Goal: Transaction & Acquisition: Purchase product/service

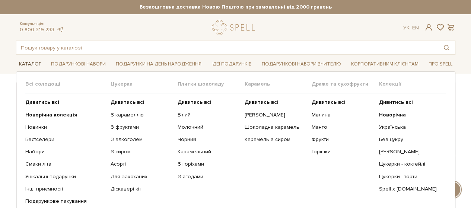
click at [26, 64] on link "Каталог" at bounding box center [30, 64] width 28 height 12
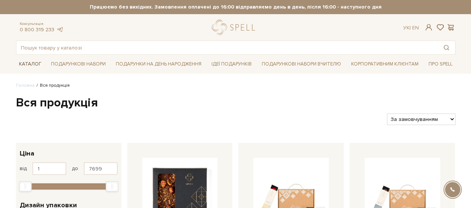
click at [27, 63] on link "Каталог" at bounding box center [30, 64] width 28 height 12
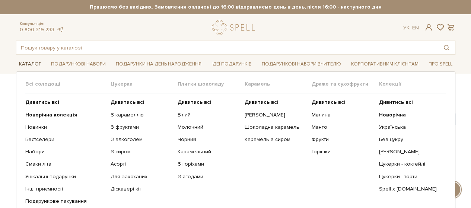
click at [27, 60] on link "Каталог" at bounding box center [30, 64] width 28 height 12
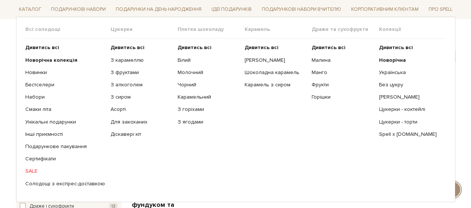
scroll to position [74, 0]
click at [28, 170] on link "SALE" at bounding box center [65, 171] width 80 height 7
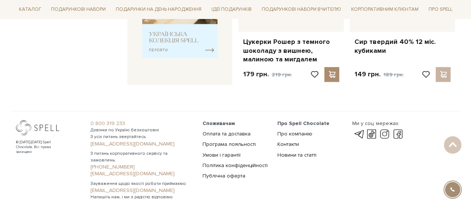
scroll to position [260, 0]
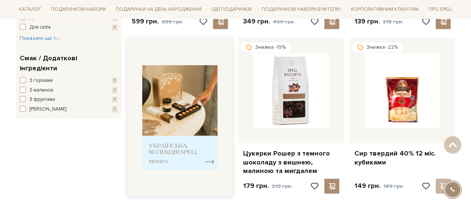
click at [161, 107] on img at bounding box center [180, 117] width 76 height 105
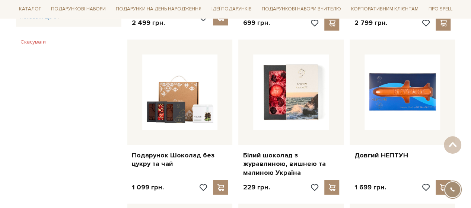
scroll to position [595, 0]
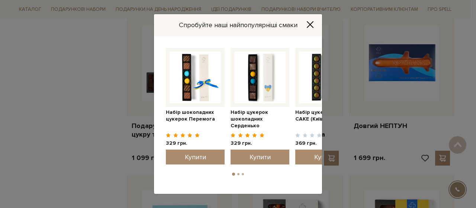
click at [238, 173] on button "2" at bounding box center [238, 174] width 2 height 2
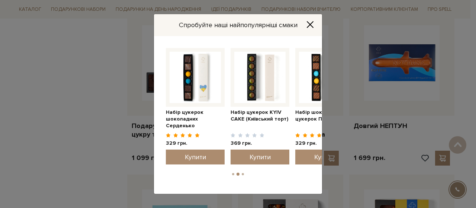
click at [238, 173] on button "2" at bounding box center [238, 174] width 3 height 3
click at [243, 174] on button "3" at bounding box center [243, 174] width 2 height 2
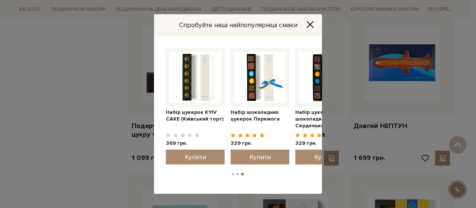
click at [243, 174] on button "3" at bounding box center [242, 174] width 3 height 3
click at [312, 24] on icon "Close" at bounding box center [309, 24] width 7 height 7
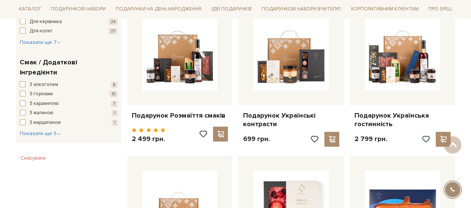
scroll to position [409, 0]
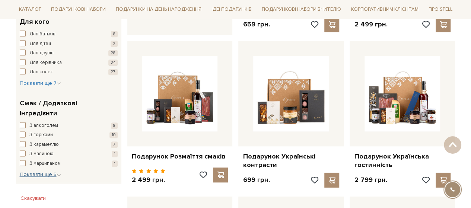
click at [56, 171] on span "Показати ще 5" at bounding box center [40, 174] width 41 height 6
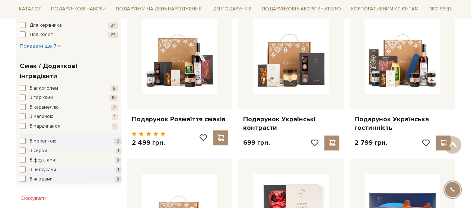
scroll to position [484, 0]
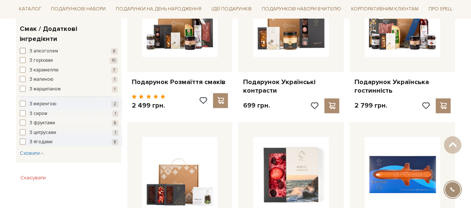
click at [24, 48] on span "button" at bounding box center [23, 51] width 6 height 6
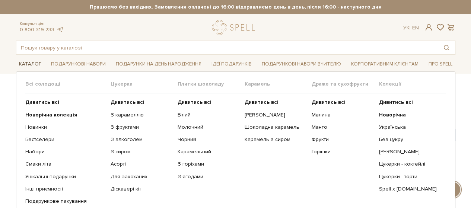
click at [29, 61] on link "Каталог" at bounding box center [30, 64] width 28 height 12
click at [115, 138] on link "З алкоголем" at bounding box center [140, 139] width 61 height 7
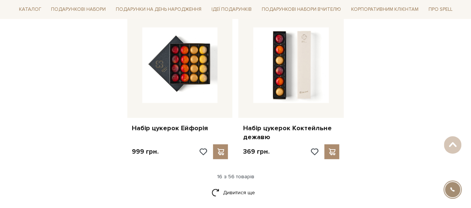
scroll to position [967, 0]
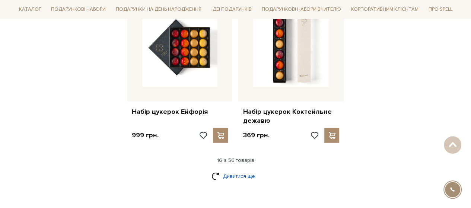
click at [236, 170] on link "Дивитися ще" at bounding box center [235, 176] width 48 height 13
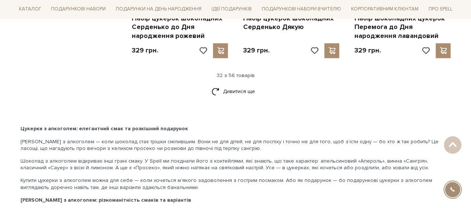
scroll to position [1823, 0]
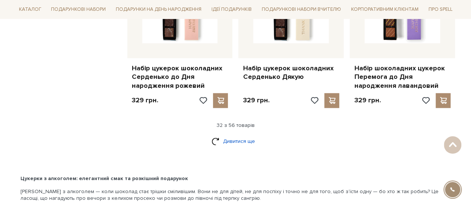
click at [238, 135] on link "Дивитися ще" at bounding box center [235, 141] width 48 height 13
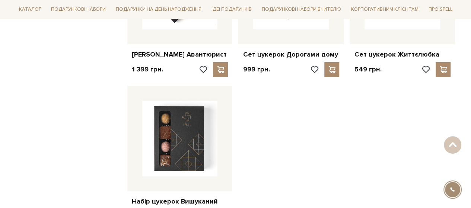
scroll to position [2715, 0]
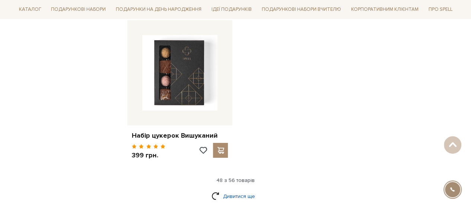
click at [241, 190] on link "Дивитися ще" at bounding box center [235, 196] width 48 height 13
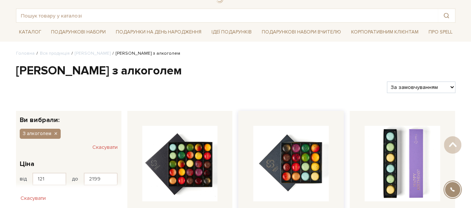
scroll to position [0, 0]
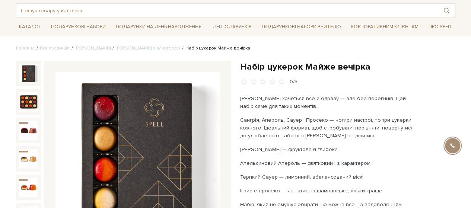
scroll to position [74, 0]
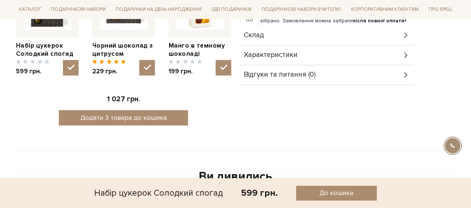
scroll to position [335, 0]
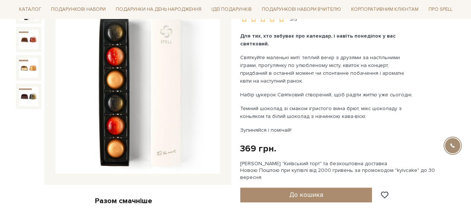
scroll to position [112, 0]
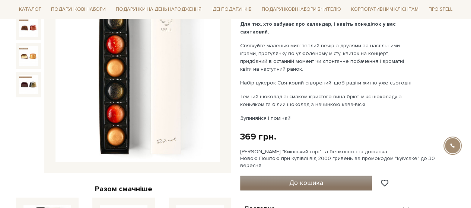
click at [279, 176] on button "До кошика" at bounding box center [306, 183] width 132 height 15
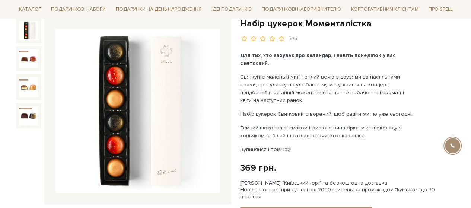
scroll to position [37, 0]
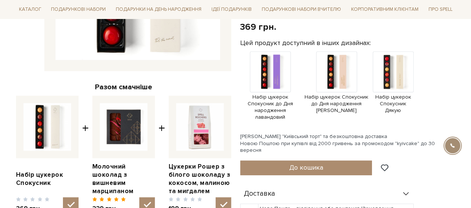
scroll to position [260, 0]
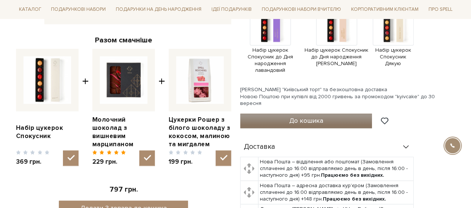
click at [288, 113] on button "До кошика" at bounding box center [306, 120] width 132 height 15
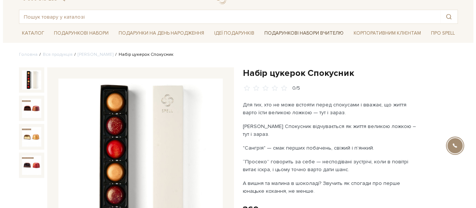
scroll to position [0, 0]
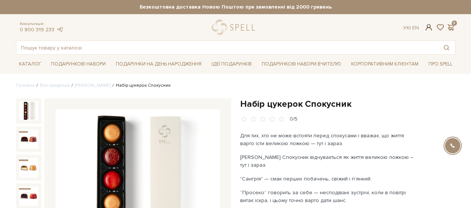
click at [430, 26] on span at bounding box center [428, 27] width 9 height 8
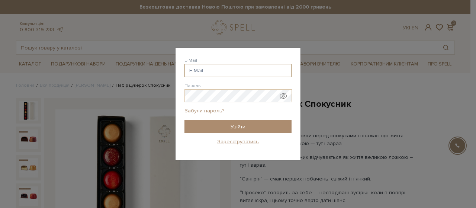
click at [189, 71] on input "E-Mail" at bounding box center [237, 70] width 107 height 13
click at [192, 70] on input "E-Mail" at bounding box center [237, 70] width 107 height 13
type input "liltresk@gmail.com"
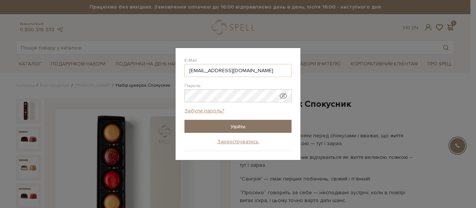
click at [241, 123] on input "Увійти" at bounding box center [237, 126] width 107 height 13
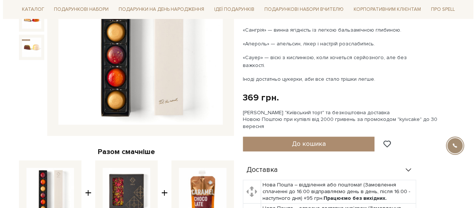
scroll to position [186, 0]
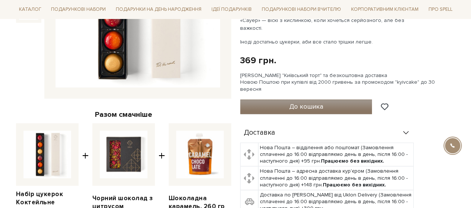
click at [277, 99] on button "До кошика" at bounding box center [306, 106] width 132 height 15
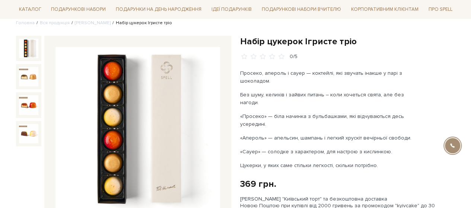
scroll to position [74, 0]
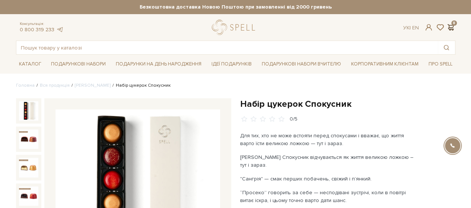
click at [449, 25] on span at bounding box center [450, 27] width 9 height 8
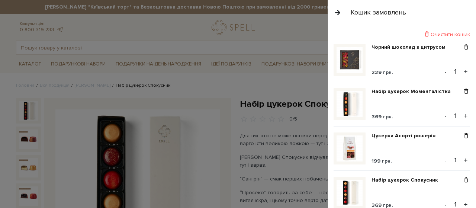
click at [443, 32] on div "Очистити кошик" at bounding box center [402, 34] width 137 height 7
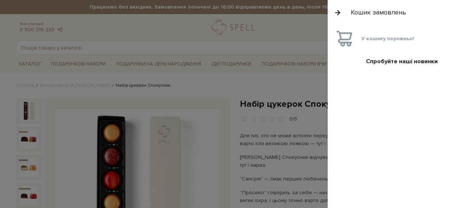
click at [221, 85] on div at bounding box center [238, 104] width 476 height 208
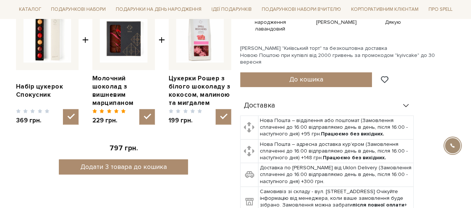
scroll to position [260, 0]
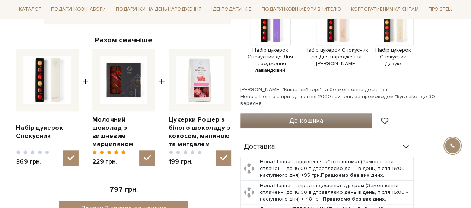
click at [295, 116] on span "До кошика" at bounding box center [306, 120] width 34 height 8
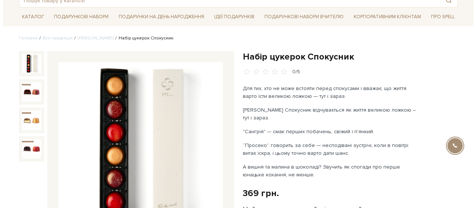
scroll to position [0, 0]
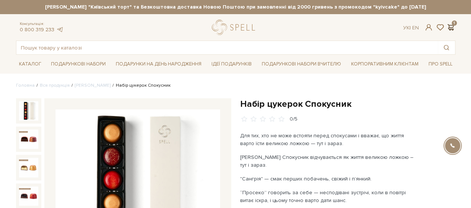
click at [449, 26] on span at bounding box center [450, 27] width 9 height 8
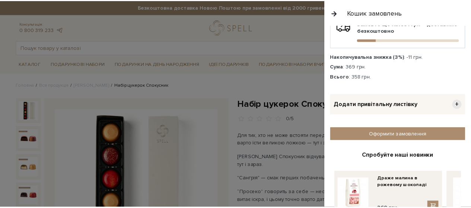
scroll to position [110, 0]
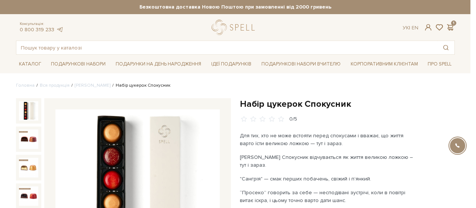
click at [264, 30] on div at bounding box center [238, 104] width 476 height 208
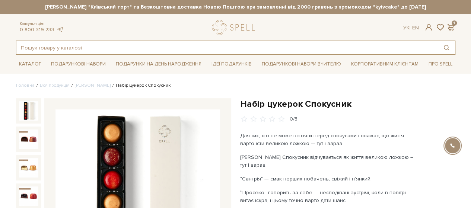
click at [38, 46] on input "text" at bounding box center [226, 47] width 421 height 13
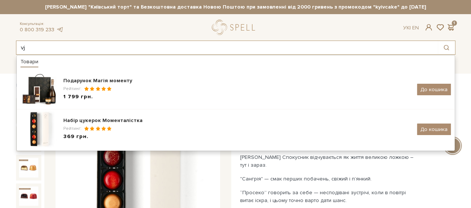
type input "v"
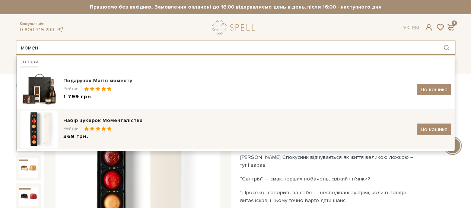
type input "момен"
click at [99, 119] on div "Набір цукерок Моменталістка" at bounding box center [237, 120] width 348 height 7
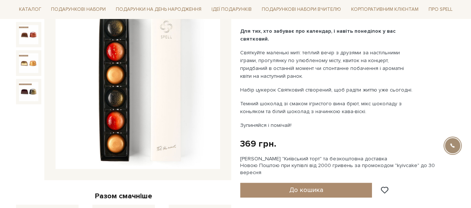
scroll to position [112, 0]
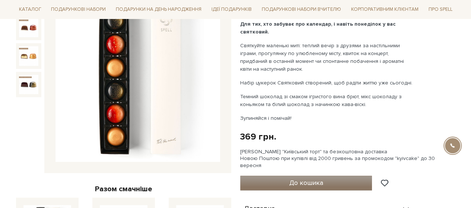
click at [281, 177] on button "До кошика" at bounding box center [306, 183] width 132 height 15
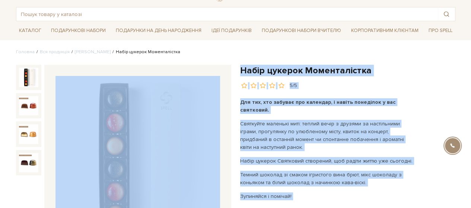
scroll to position [0, 0]
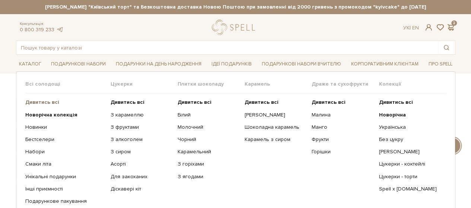
click at [32, 101] on b "Дивитись всі" at bounding box center [42, 102] width 34 height 6
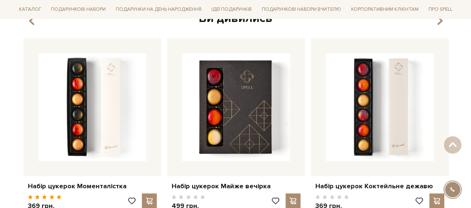
scroll to position [1153, 0]
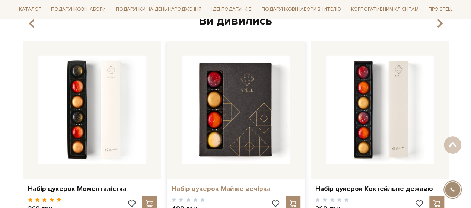
click at [186, 184] on link "Набір цукерок Майже вечірка" at bounding box center [235, 188] width 129 height 9
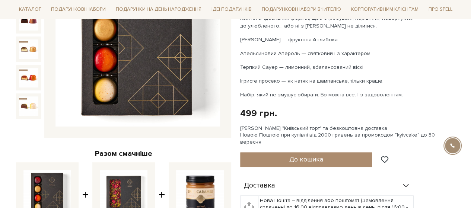
scroll to position [186, 0]
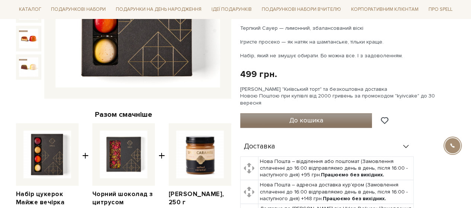
click at [271, 113] on button "До кошика" at bounding box center [306, 120] width 132 height 15
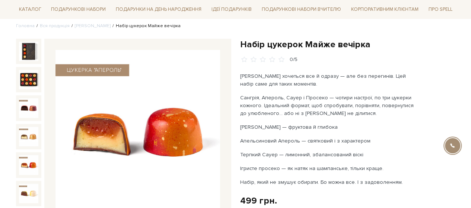
scroll to position [74, 0]
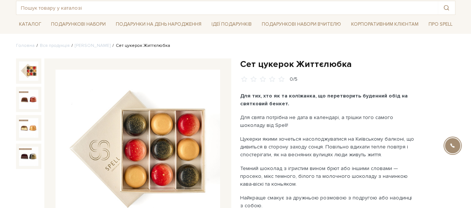
scroll to position [74, 0]
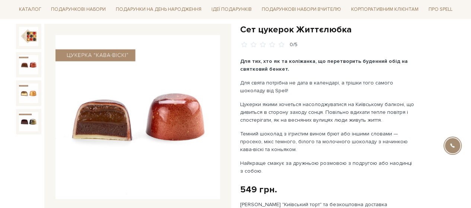
click at [30, 61] on img at bounding box center [28, 64] width 19 height 19
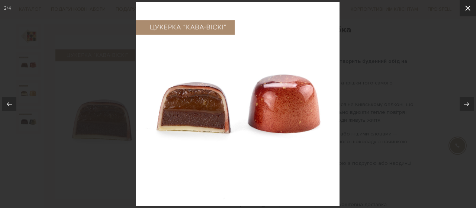
click at [466, 9] on icon at bounding box center [467, 8] width 9 height 9
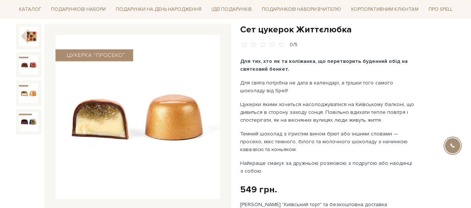
click at [22, 89] on img at bounding box center [28, 92] width 19 height 19
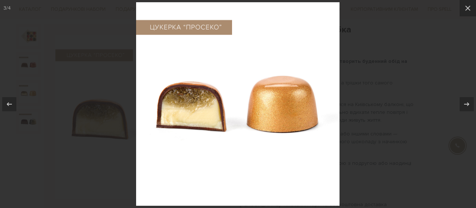
drag, startPoint x: 469, startPoint y: 6, endPoint x: 350, endPoint y: 21, distance: 120.6
click at [468, 7] on icon at bounding box center [467, 8] width 9 height 9
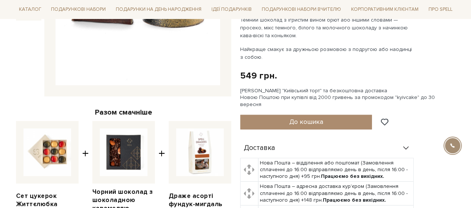
scroll to position [186, 0]
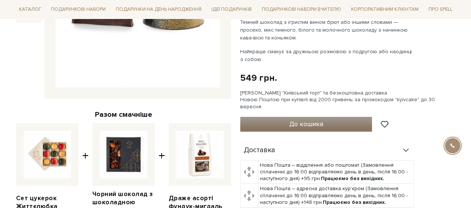
click at [306, 120] on span "До кошика" at bounding box center [306, 124] width 34 height 8
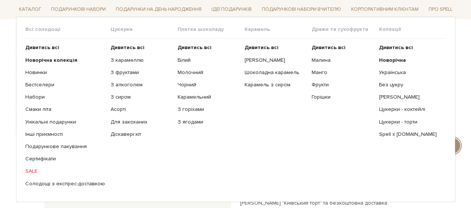
scroll to position [74, 0]
click at [30, 170] on link "SALE" at bounding box center [65, 171] width 80 height 7
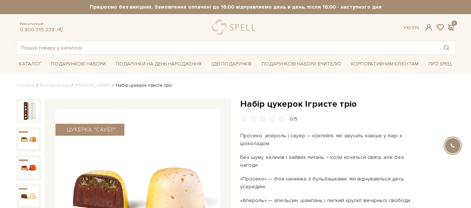
click at [450, 22] on div "Консультація: 0 800 319 233 Ук | En | 3" at bounding box center [236, 27] width 448 height 15
click at [449, 25] on span at bounding box center [450, 27] width 9 height 8
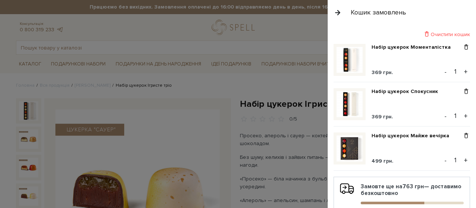
click at [347, 99] on img at bounding box center [350, 104] width 26 height 26
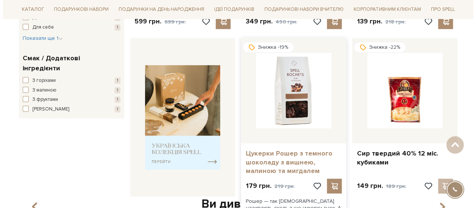
scroll to position [298, 0]
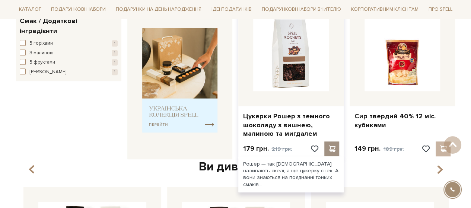
click span
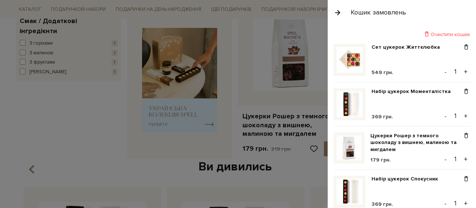
click button "+"
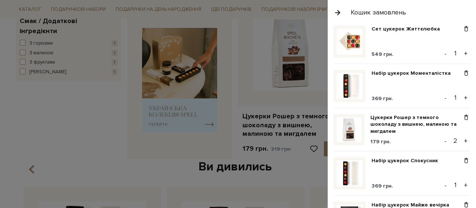
scroll to position [0, 0]
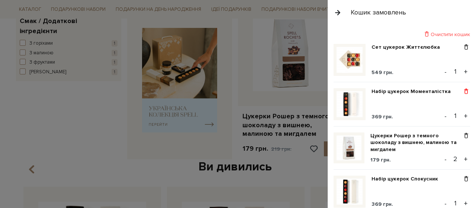
click span
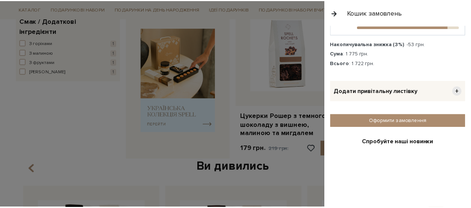
scroll to position [107, 0]
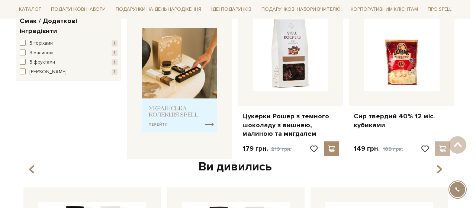
click div
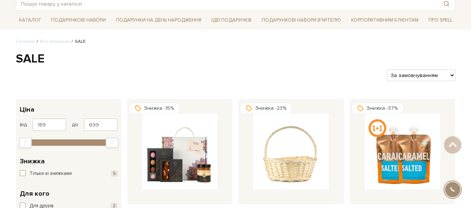
scroll to position [0, 0]
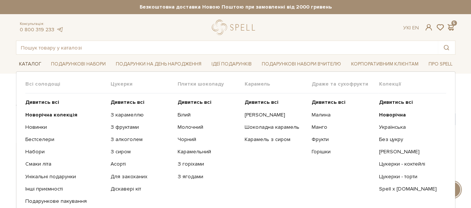
click link "Каталог"
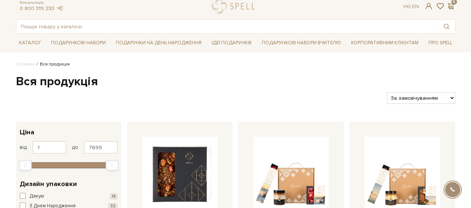
scroll to position [37, 0]
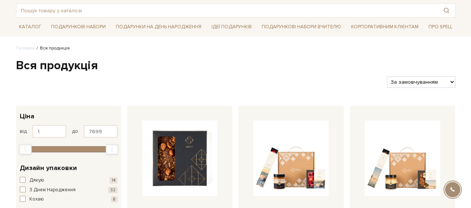
click at [450, 82] on select "За замовчуванням За Ціною (зростання) За Ціною (зменшення) Новинки За популярні…" at bounding box center [420, 82] width 68 height 12
select select "[URL][DOMAIN_NAME]"
click at [386, 76] on select "За замовчуванням За Ціною (зростання) За Ціною (зменшення) Новинки За популярні…" at bounding box center [420, 82] width 68 height 12
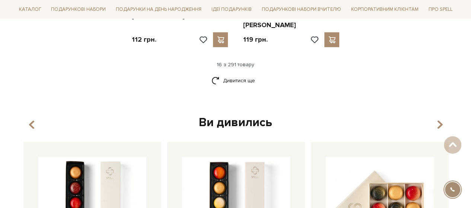
scroll to position [1041, 0]
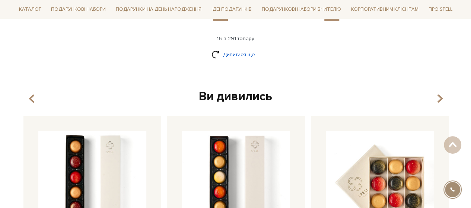
click at [231, 48] on link "Дивитися ще" at bounding box center [235, 54] width 48 height 13
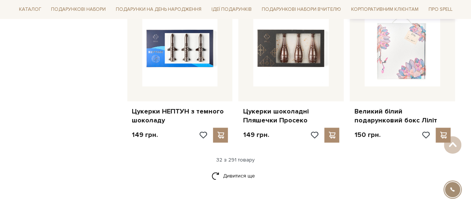
scroll to position [1748, 0]
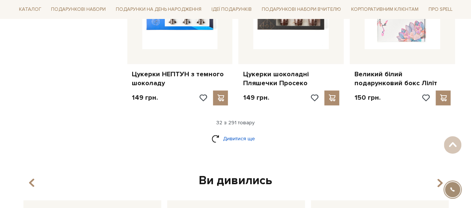
click at [225, 132] on link "Дивитися ще" at bounding box center [235, 138] width 48 height 13
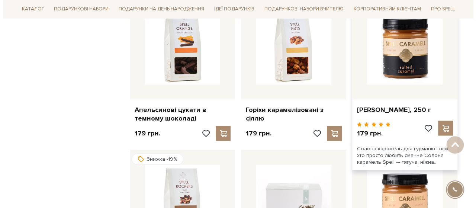
scroll to position [2008, 0]
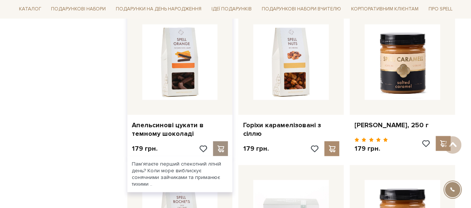
click at [218, 145] on span at bounding box center [220, 148] width 9 height 7
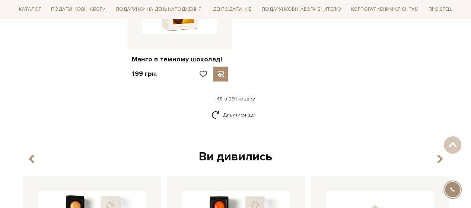
scroll to position [2752, 0]
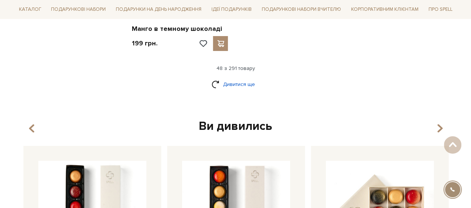
click at [243, 78] on link "Дивитися ще" at bounding box center [235, 84] width 48 height 13
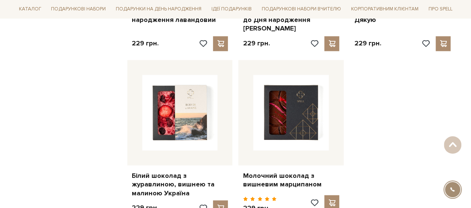
scroll to position [3496, 0]
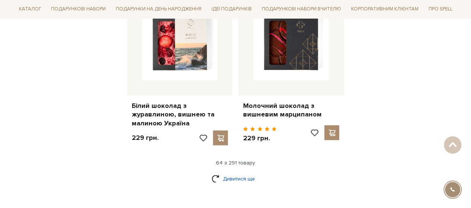
click at [227, 172] on link "Дивитися ще" at bounding box center [235, 178] width 48 height 13
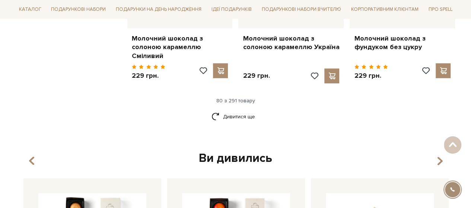
scroll to position [4389, 0]
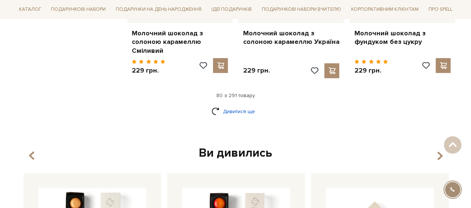
click at [233, 105] on link "Дивитися ще" at bounding box center [235, 111] width 48 height 13
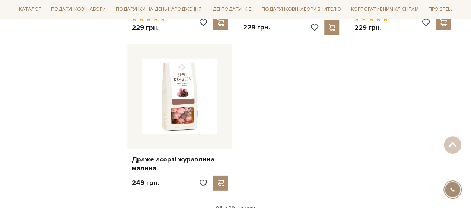
scroll to position [5282, 0]
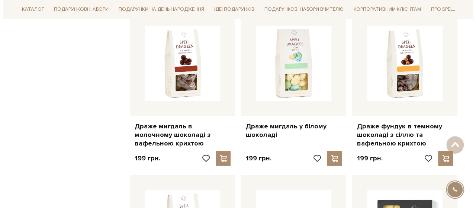
scroll to position [2492, 0]
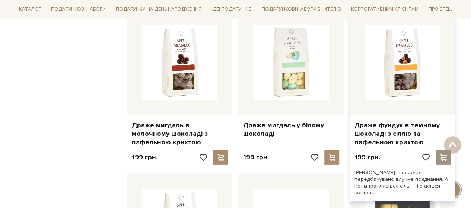
click at [440, 154] on span at bounding box center [442, 157] width 9 height 7
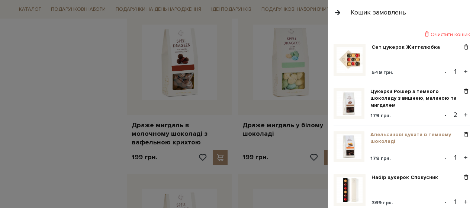
scroll to position [37, 0]
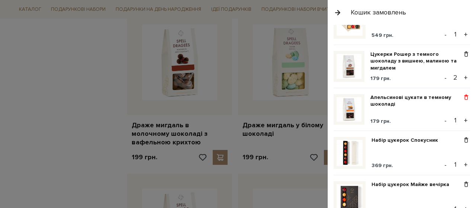
click at [464, 96] on span at bounding box center [466, 97] width 8 height 7
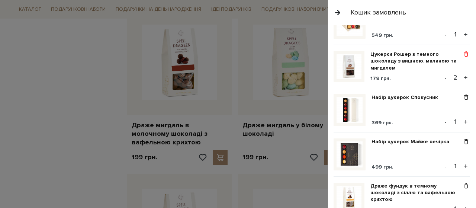
click at [462, 51] on span at bounding box center [466, 54] width 8 height 7
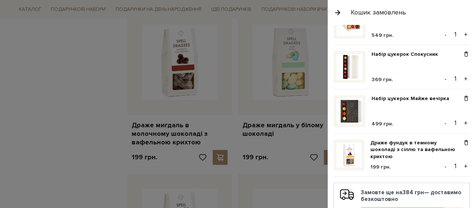
scroll to position [74, 0]
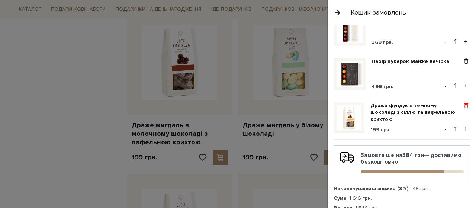
click at [463, 104] on span at bounding box center [466, 105] width 8 height 7
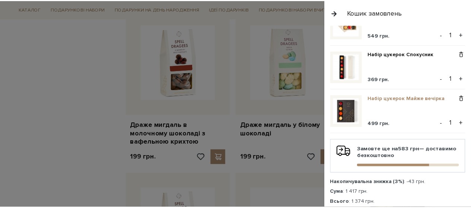
scroll to position [0, 0]
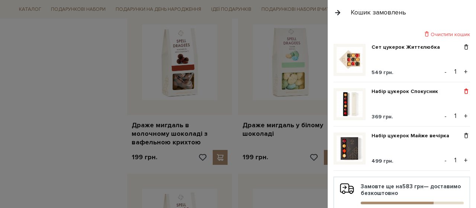
click at [462, 90] on span at bounding box center [466, 91] width 8 height 7
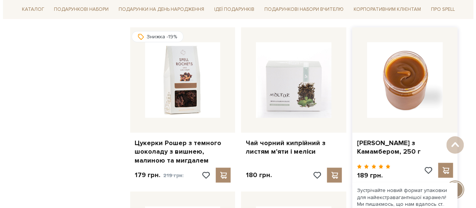
scroll to position [2157, 0]
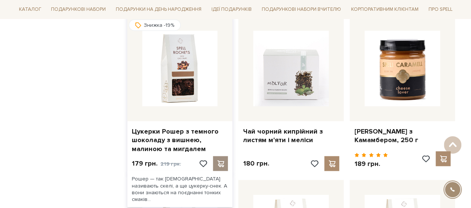
click at [219, 156] on div at bounding box center [220, 163] width 15 height 15
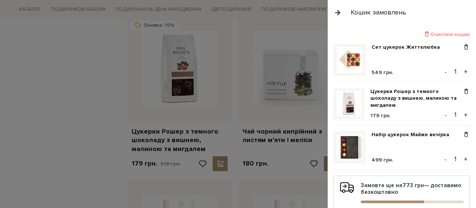
click at [463, 112] on button "+" at bounding box center [466, 114] width 9 height 11
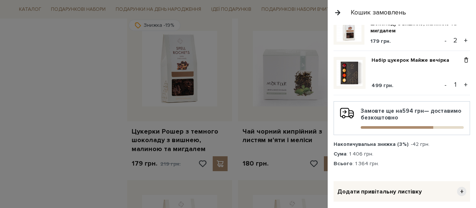
scroll to position [149, 0]
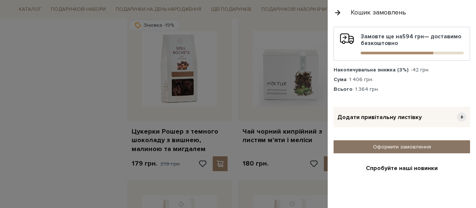
click at [379, 144] on link "Оформити замовлення" at bounding box center [402, 146] width 137 height 13
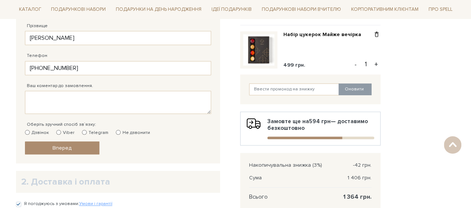
scroll to position [186, 0]
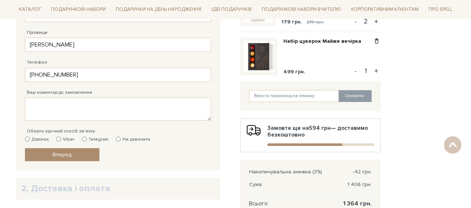
click at [56, 137] on input "Viber" at bounding box center [58, 139] width 5 height 5
radio input "true"
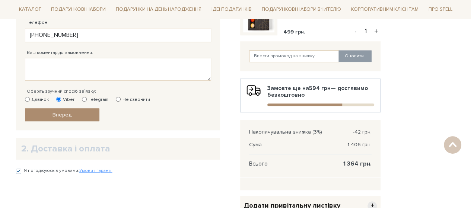
scroll to position [223, 0]
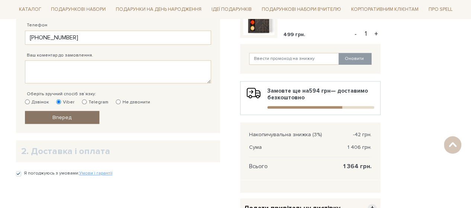
click at [64, 115] on span "Вперед" at bounding box center [61, 117] width 19 height 6
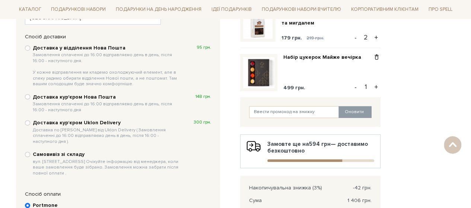
scroll to position [182, 0]
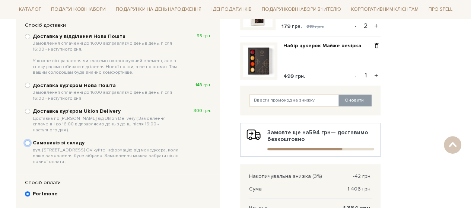
click at [28, 140] on input "Самовивіз зі складу вул. [STREET_ADDRESS] Очікуйте інформацію від менеджера, ко…" at bounding box center [27, 142] width 5 height 5
radio input "true"
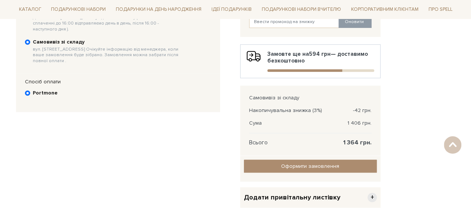
scroll to position [260, 0]
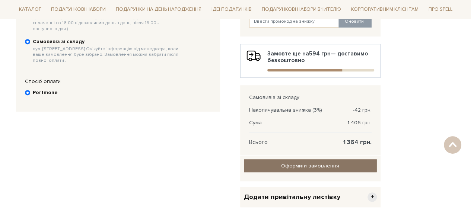
click at [290, 163] on input "Оформити замовлення" at bounding box center [310, 165] width 133 height 13
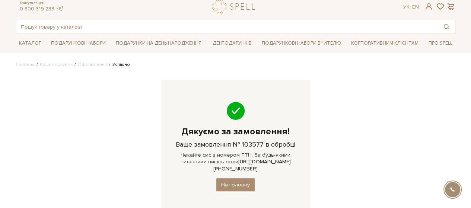
scroll to position [37, 0]
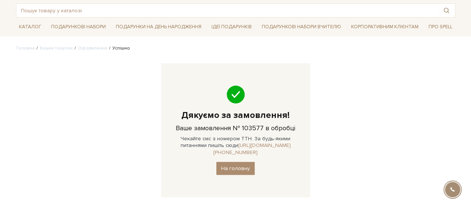
click at [270, 144] on link "[URL][DOMAIN_NAME][PHONE_NUMBER]" at bounding box center [251, 148] width 77 height 13
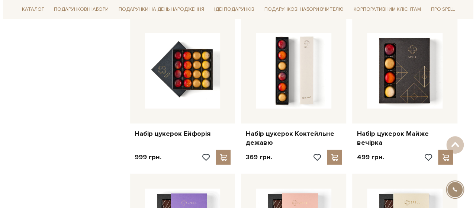
scroll to position [930, 0]
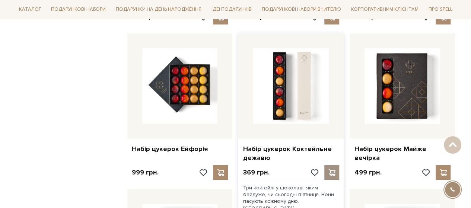
click at [330, 169] on span at bounding box center [331, 172] width 9 height 7
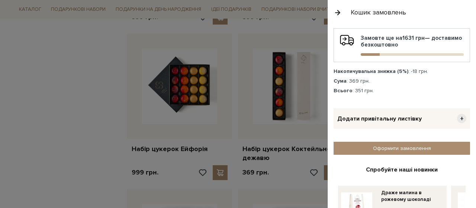
scroll to position [74, 0]
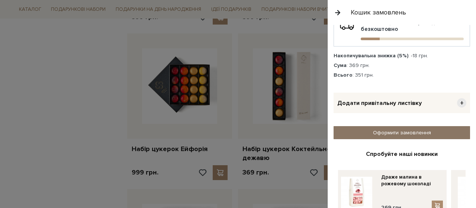
click at [402, 131] on link "Оформити замовлення" at bounding box center [402, 132] width 137 height 13
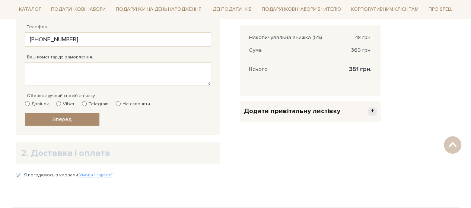
scroll to position [223, 0]
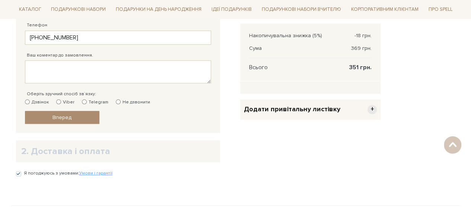
click at [57, 100] on input "Viber" at bounding box center [58, 101] width 5 height 5
radio input "true"
click at [65, 117] on span "Вперед" at bounding box center [61, 117] width 19 height 6
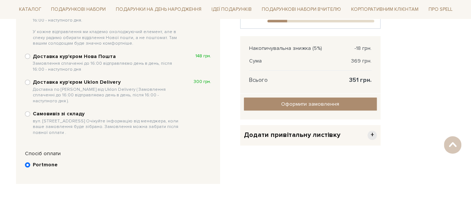
scroll to position [219, 0]
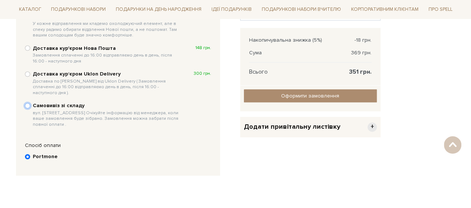
click at [26, 103] on input "Самовивіз зі складу вул. [STREET_ADDRESS] Очікуйте інформацію від менеджера, ко…" at bounding box center [27, 105] width 5 height 5
radio input "true"
